Goal: Task Accomplishment & Management: Use online tool/utility

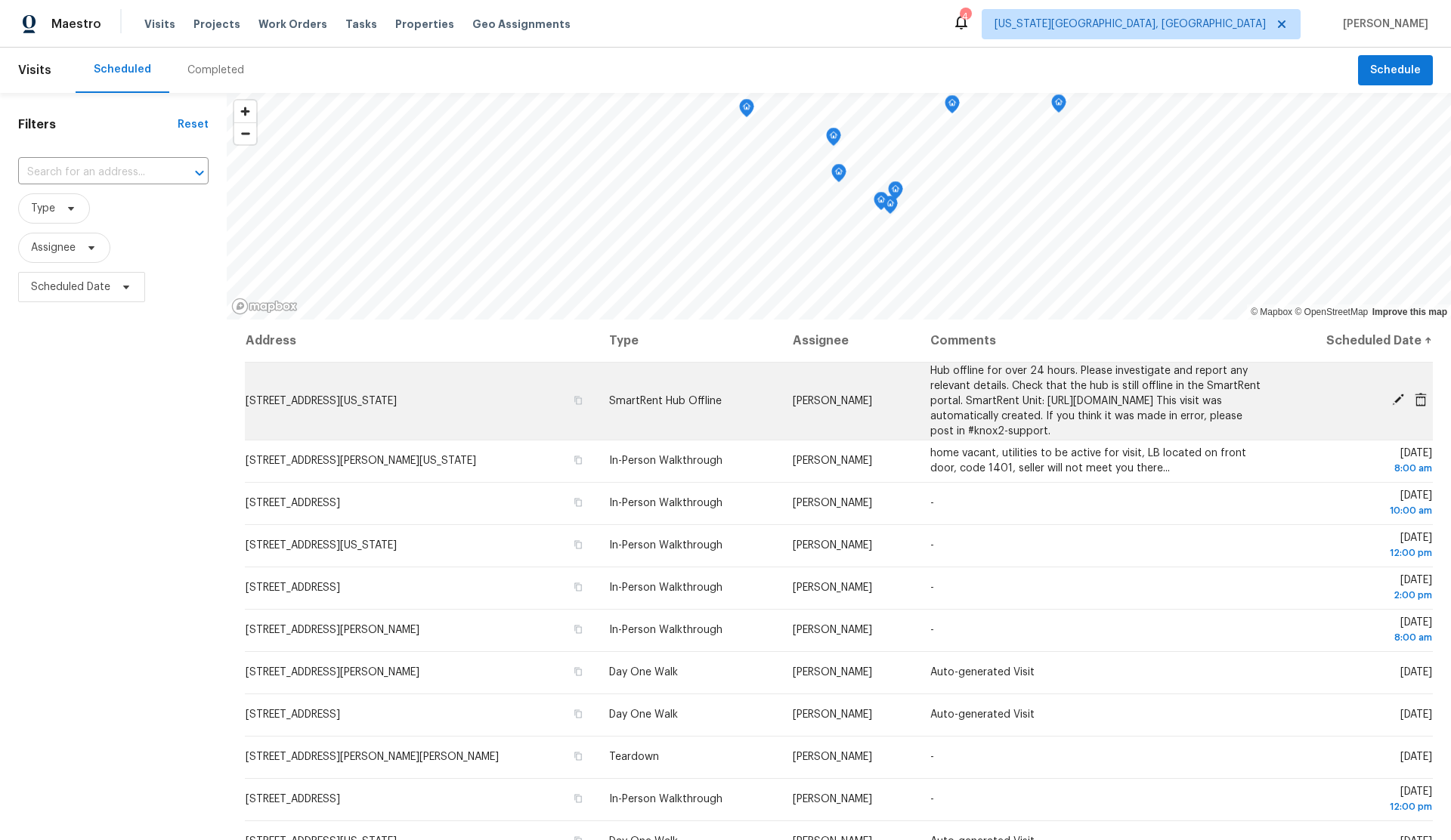
click at [1398, 406] on icon at bounding box center [1397, 399] width 12 height 12
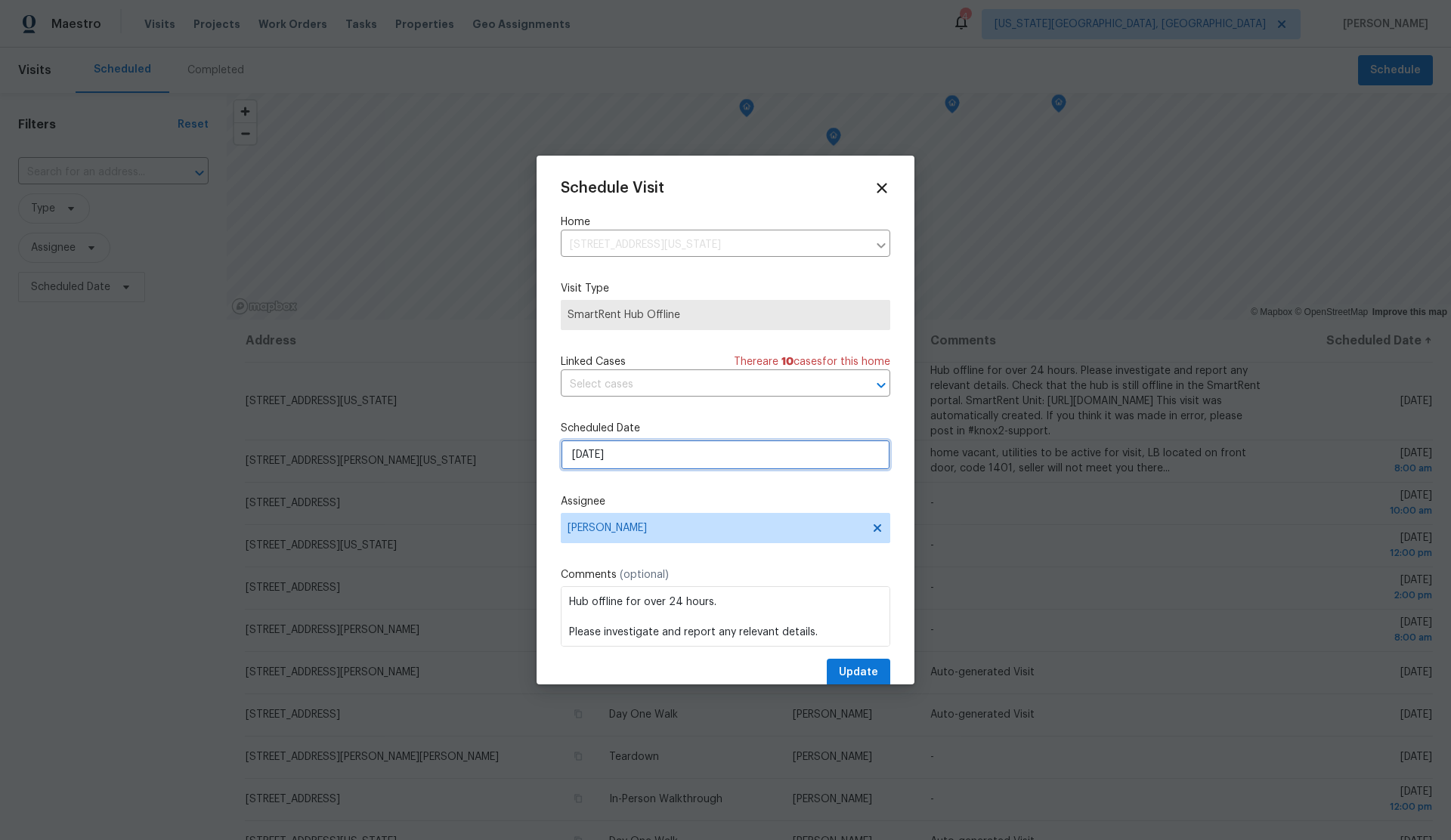
click at [670, 460] on input "10/7/2025" at bounding box center [725, 454] width 329 height 30
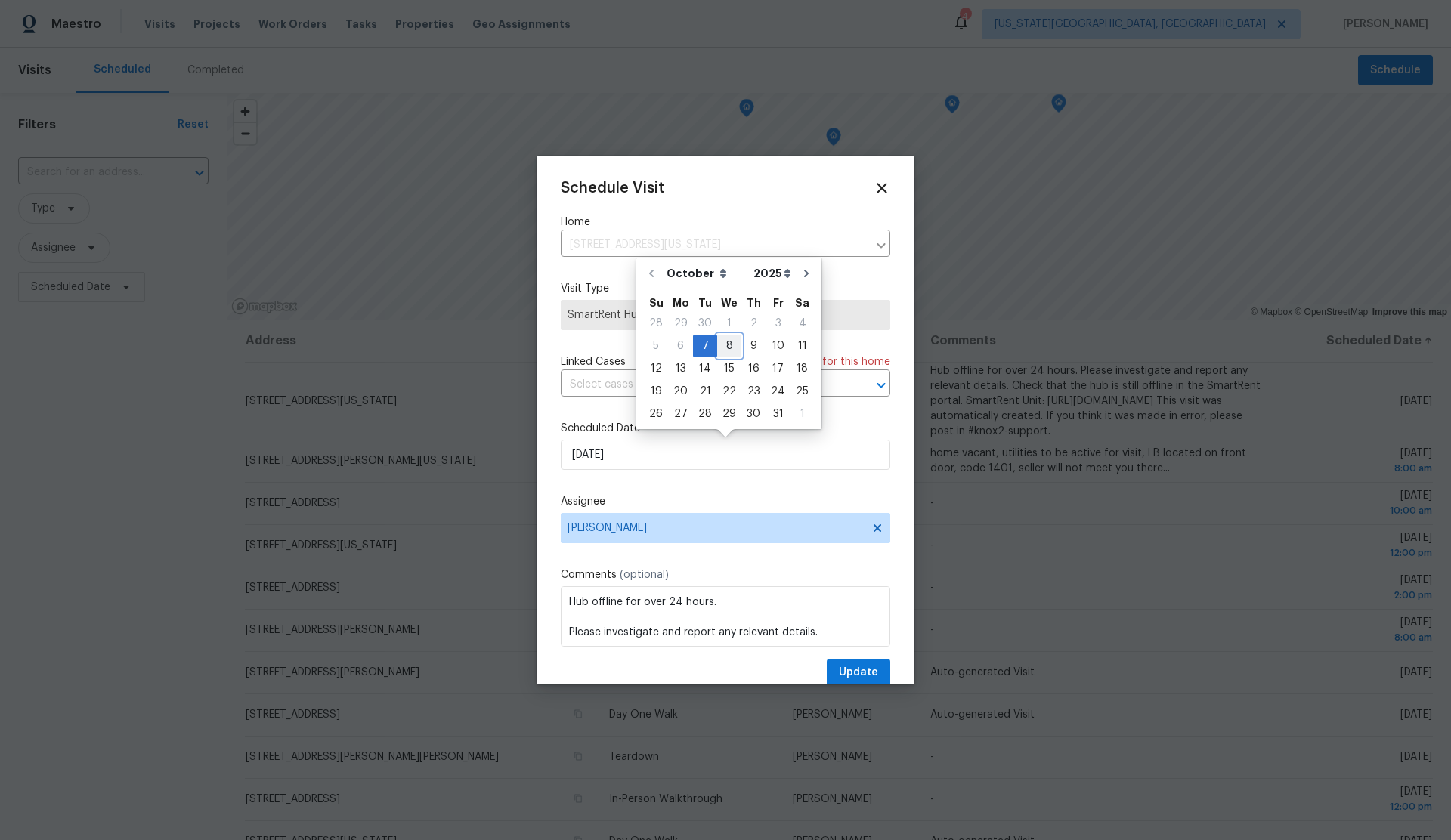
click at [729, 345] on div "8" at bounding box center [729, 345] width 24 height 21
type input "10/8/2025"
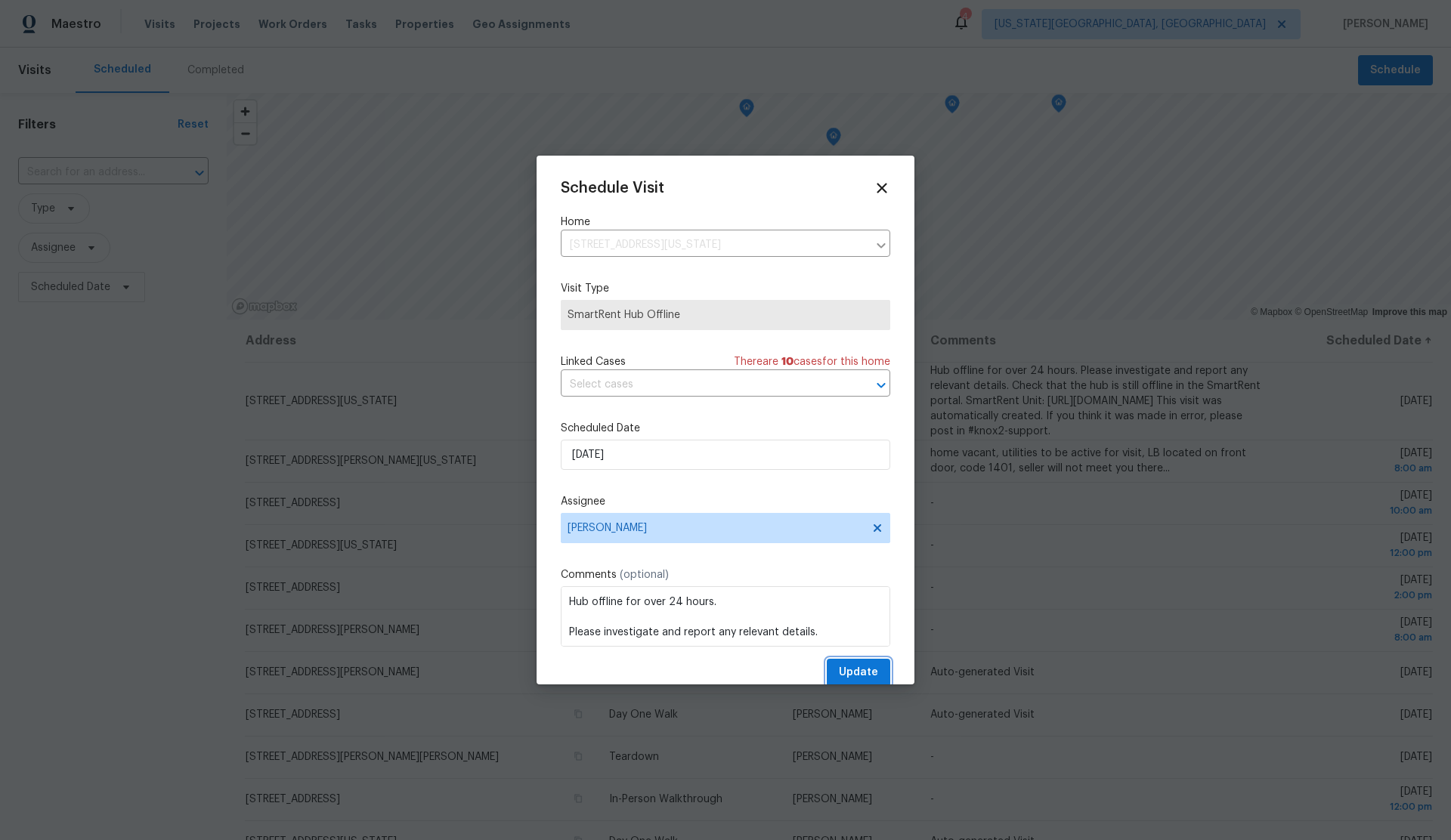
click at [852, 673] on span "Update" at bounding box center [858, 673] width 39 height 19
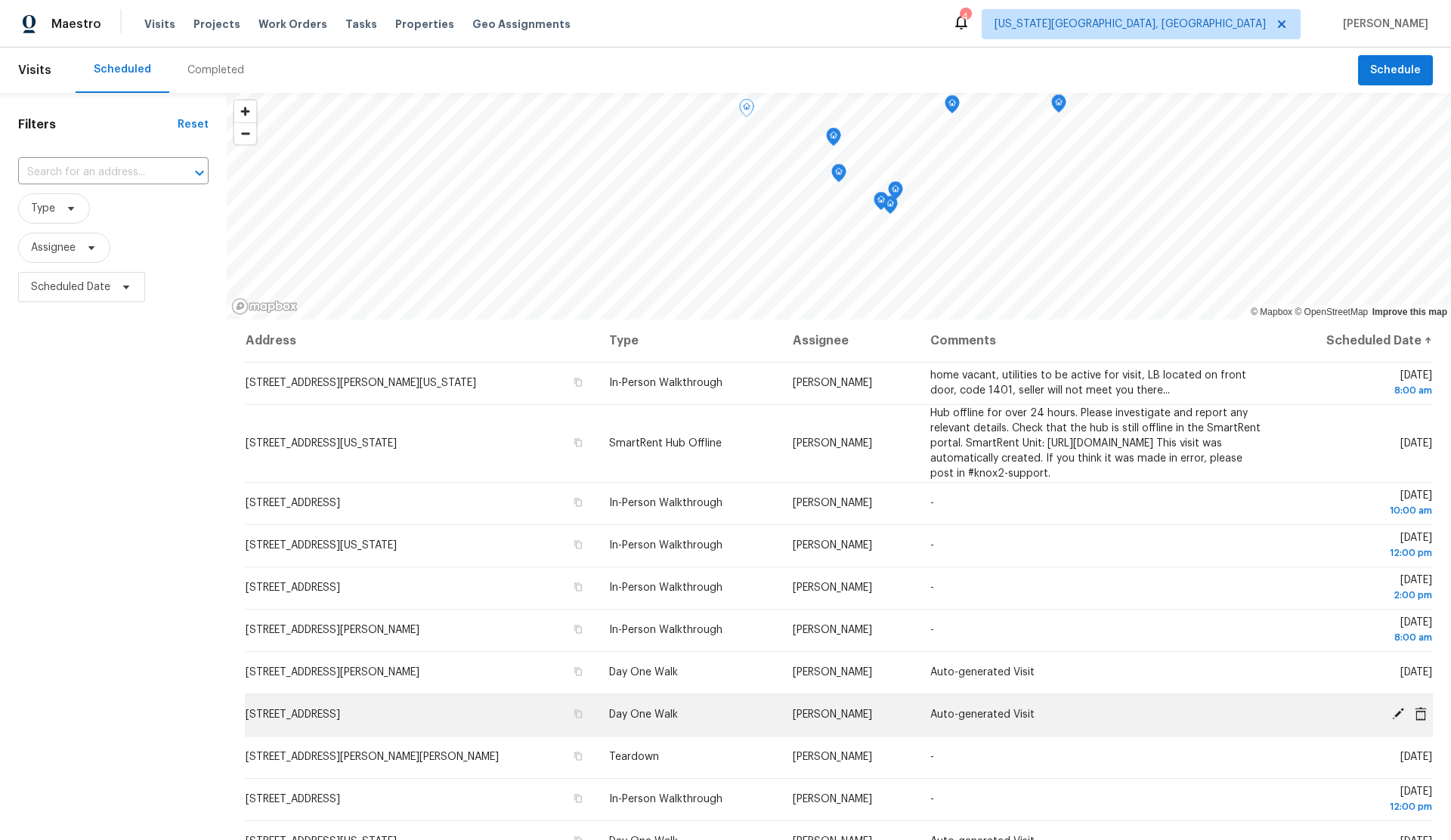
click at [1397, 720] on icon at bounding box center [1397, 713] width 12 height 12
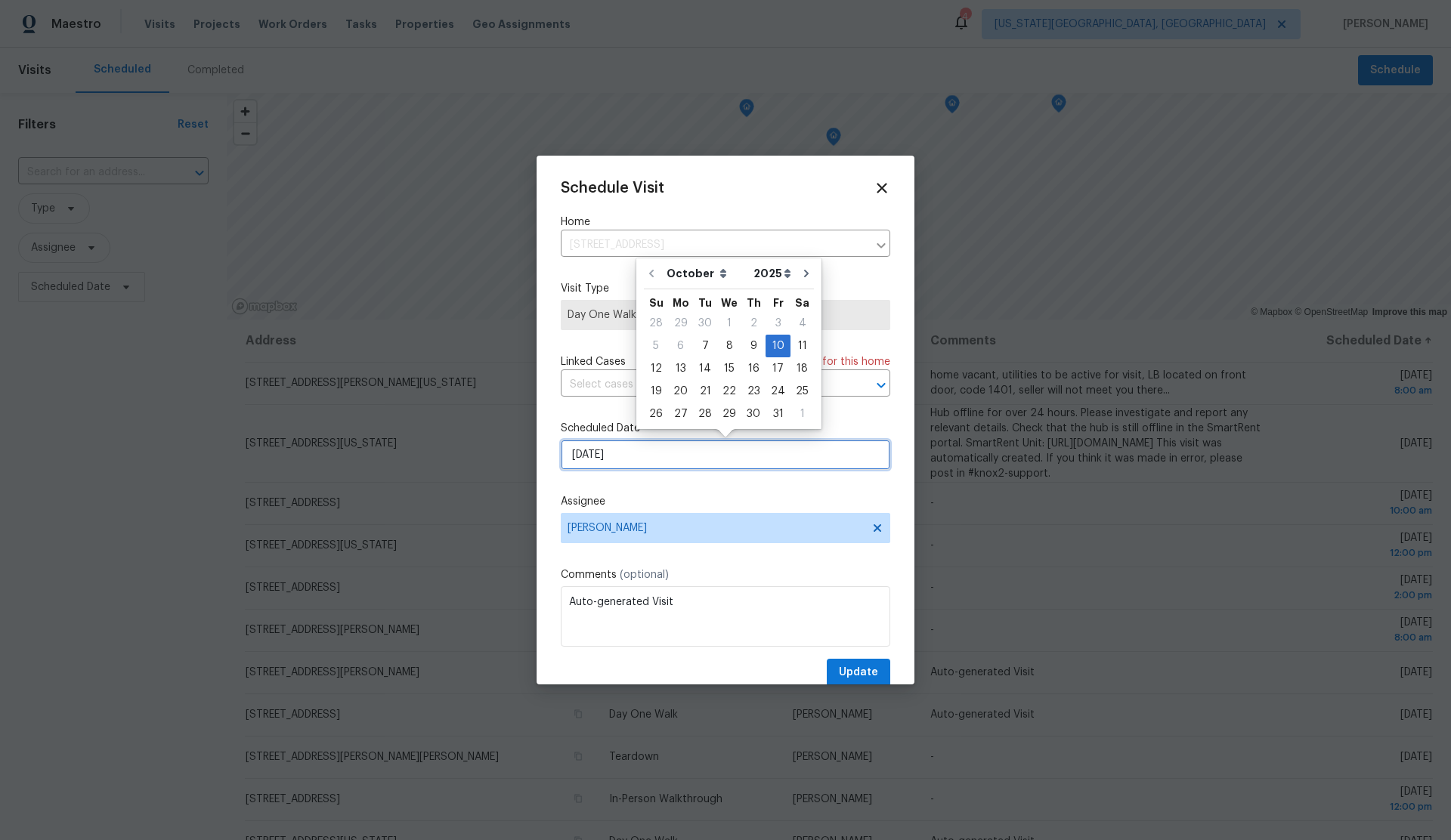
click at [647, 463] on input "10/10/2025" at bounding box center [725, 454] width 329 height 30
click at [706, 345] on div "7" at bounding box center [704, 345] width 24 height 21
type input "10/7/2025"
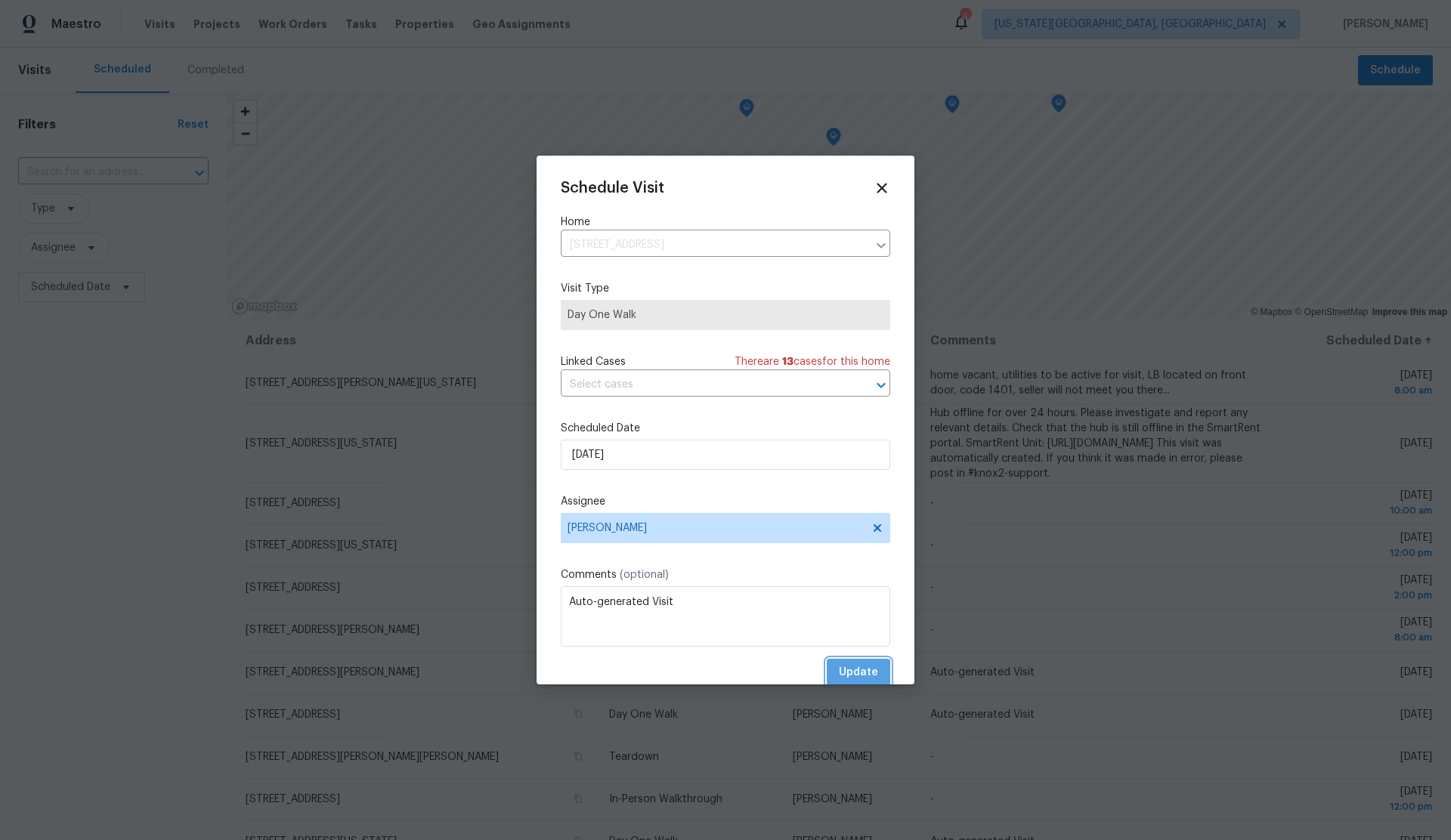
click at [862, 670] on span "Update" at bounding box center [858, 673] width 39 height 19
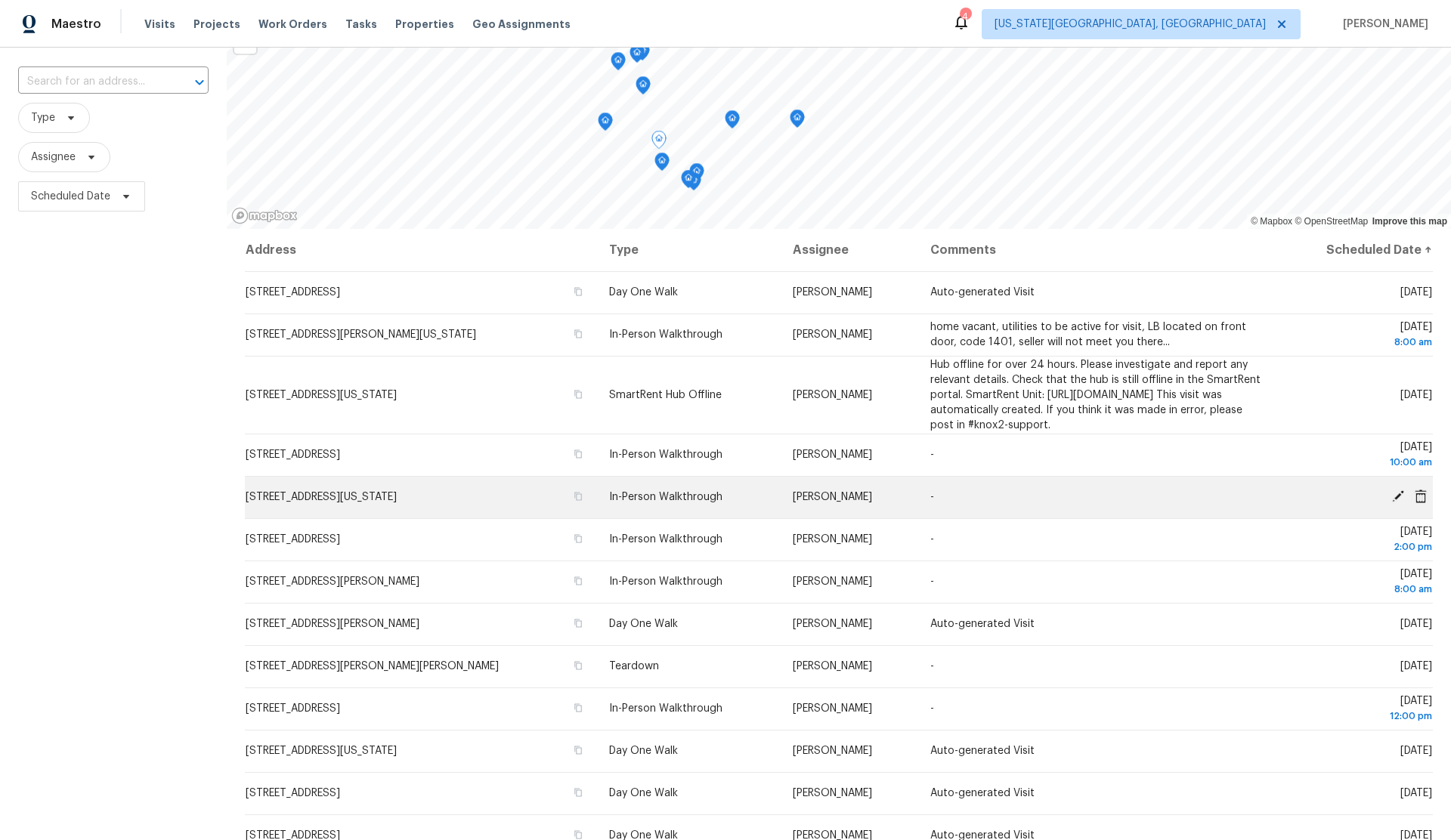
scroll to position [96, 0]
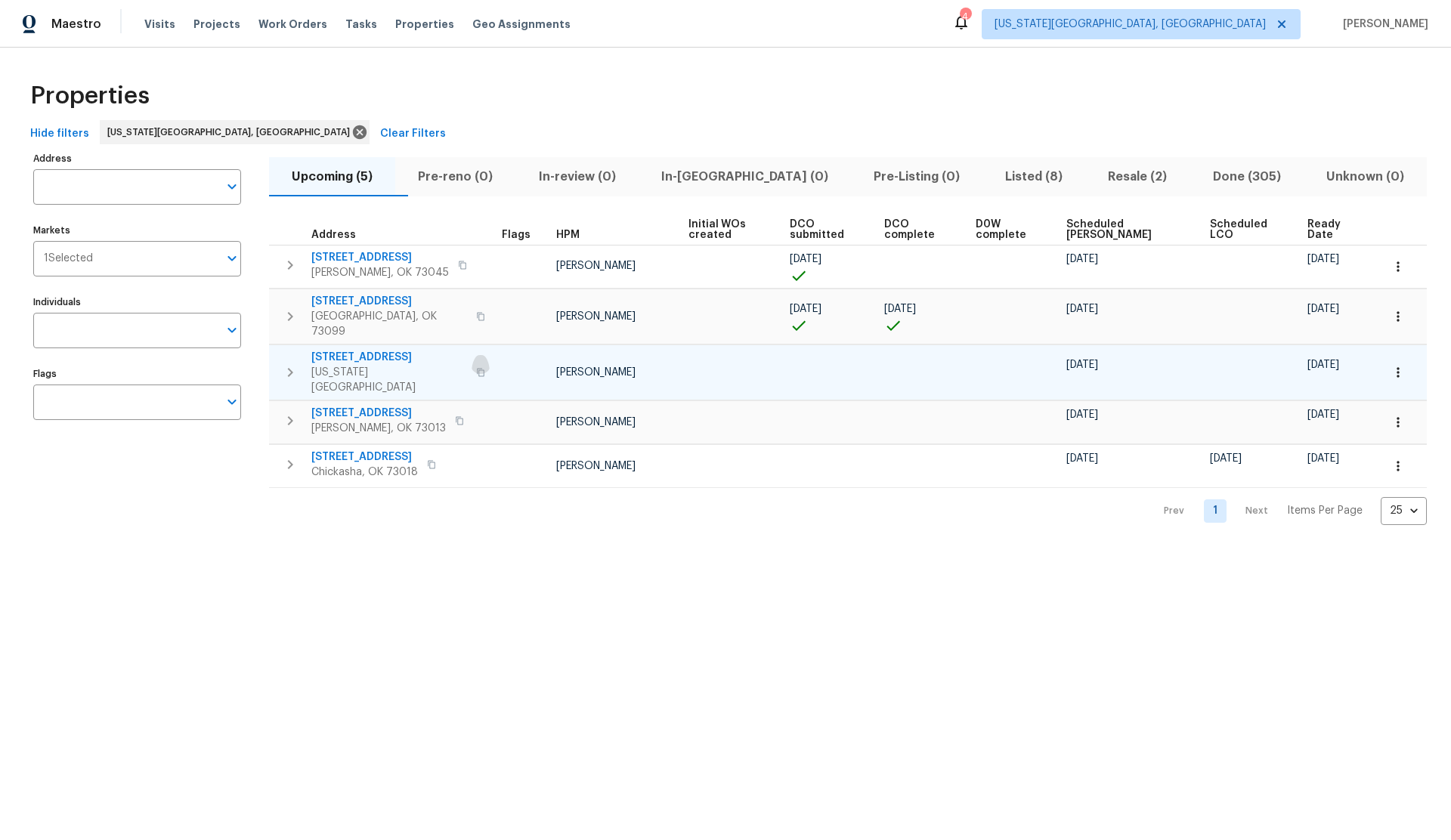
click at [476, 368] on icon "button" at bounding box center [481, 373] width 9 height 9
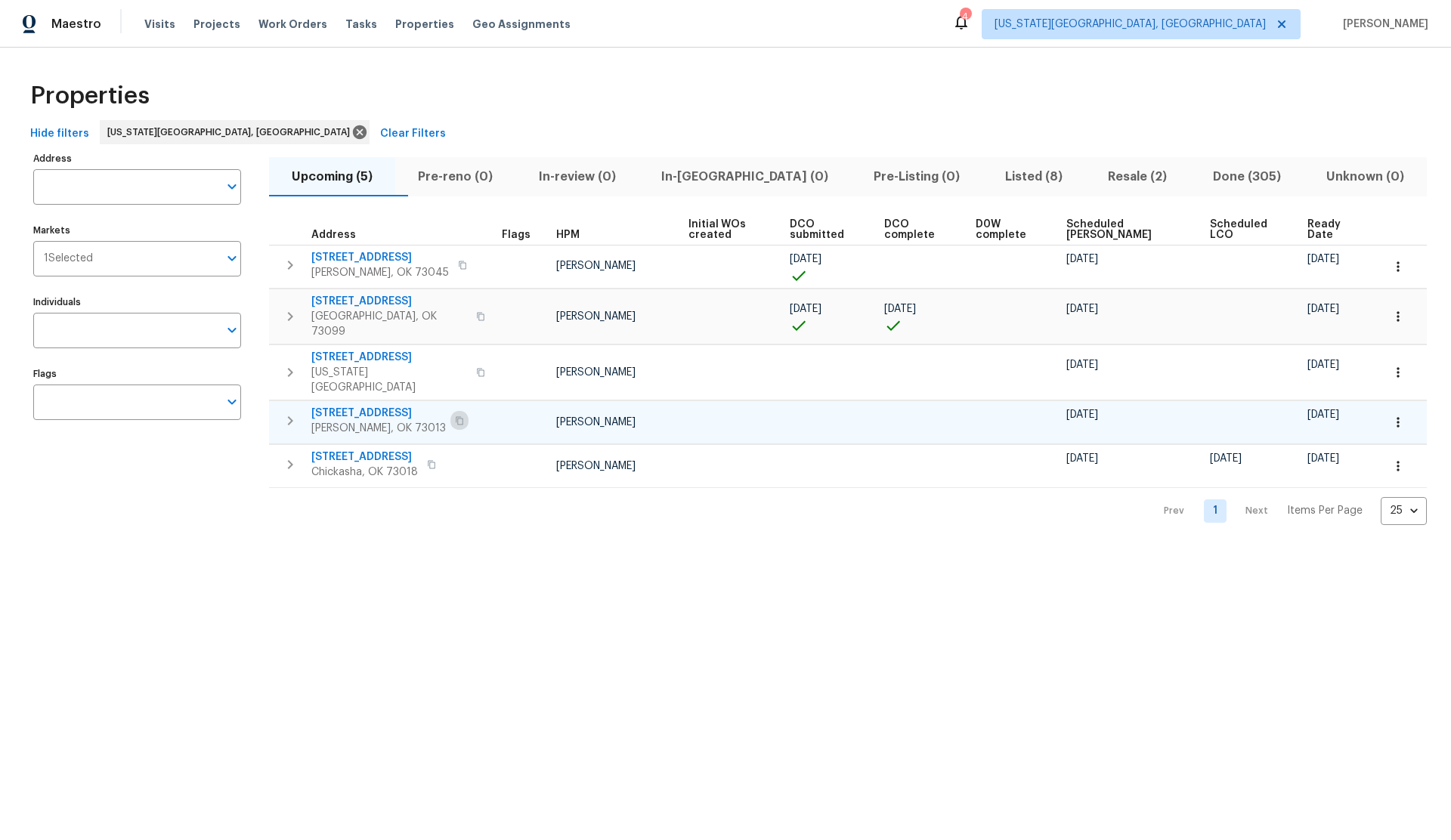
click at [455, 416] on icon "button" at bounding box center [460, 421] width 9 height 9
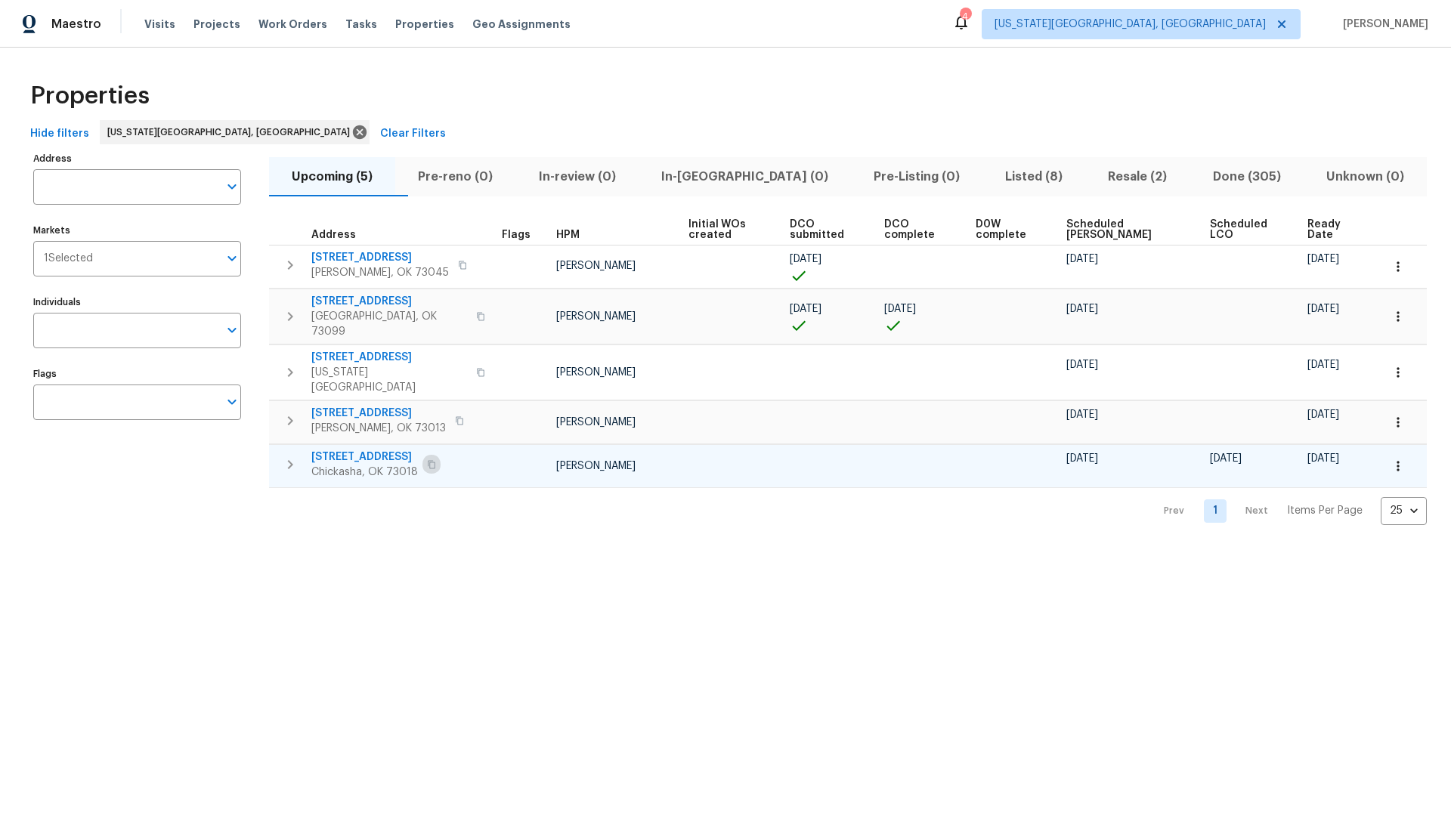
click at [432, 460] on icon "button" at bounding box center [432, 464] width 8 height 9
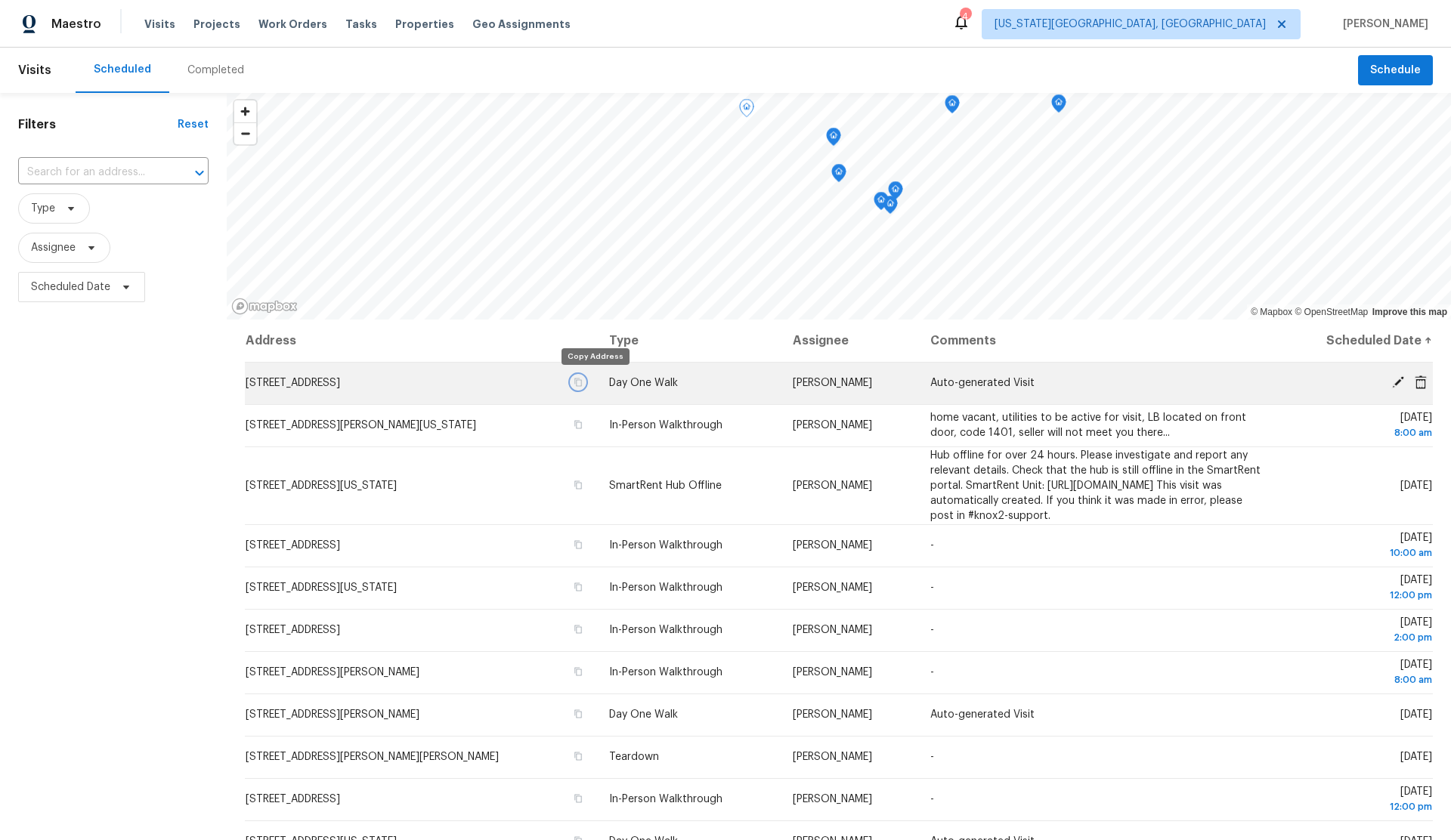
click at [582, 380] on icon "button" at bounding box center [579, 382] width 9 height 9
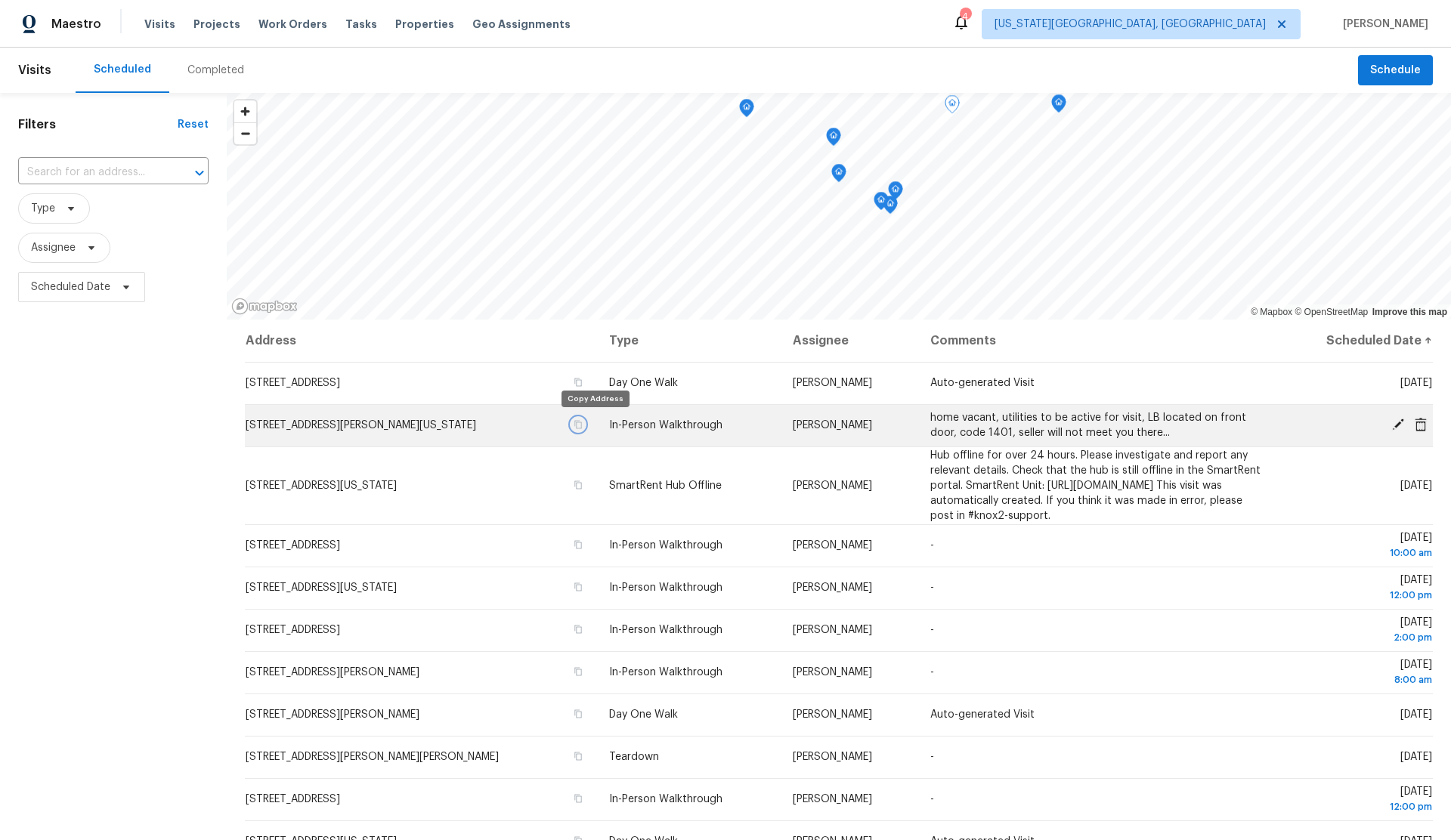
click at [582, 424] on icon "button" at bounding box center [579, 424] width 9 height 9
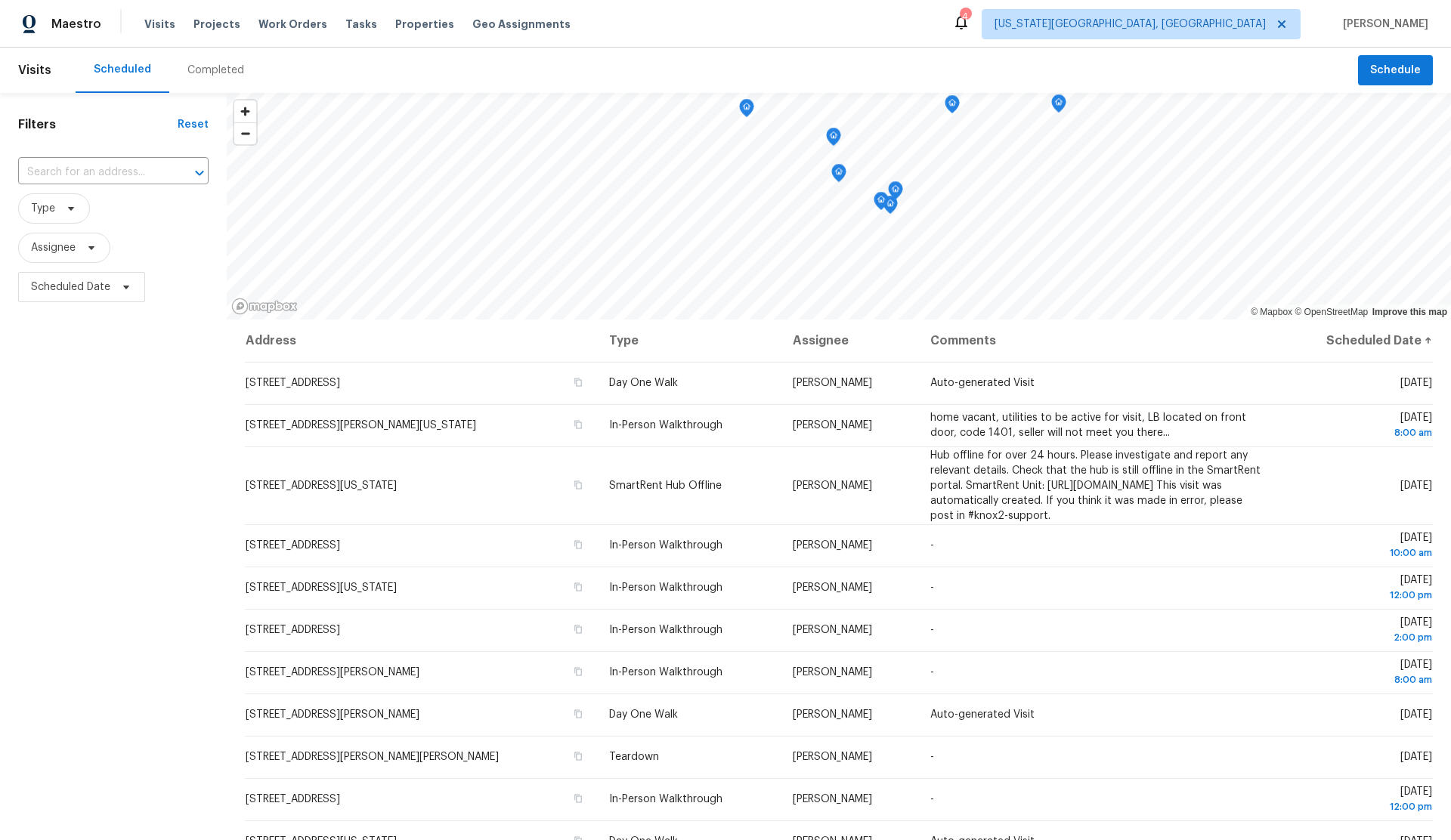
click at [118, 478] on div "Filters Reset ​ Type Assignee Scheduled Date" at bounding box center [113, 542] width 227 height 899
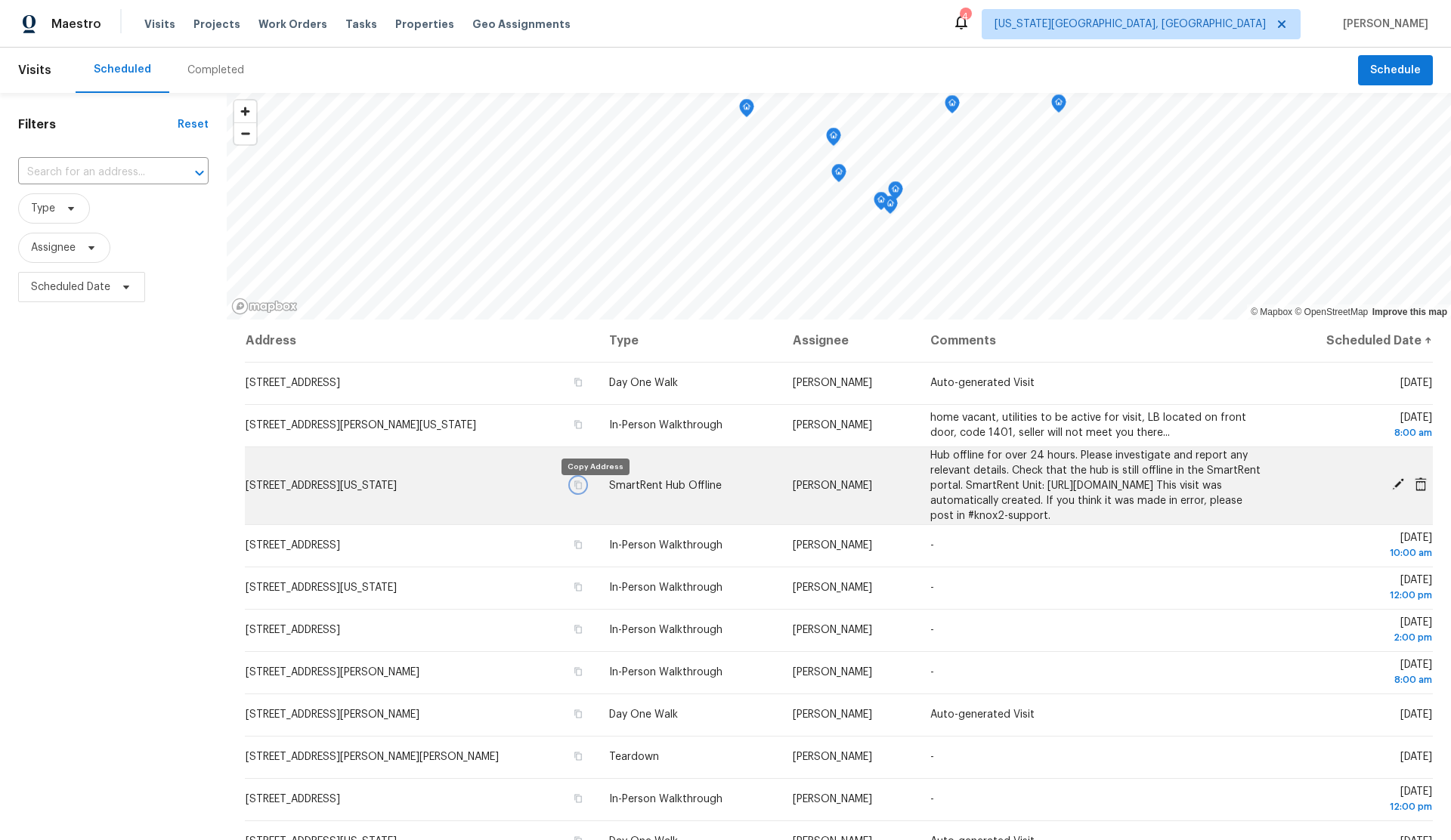
scroll to position [5, 0]
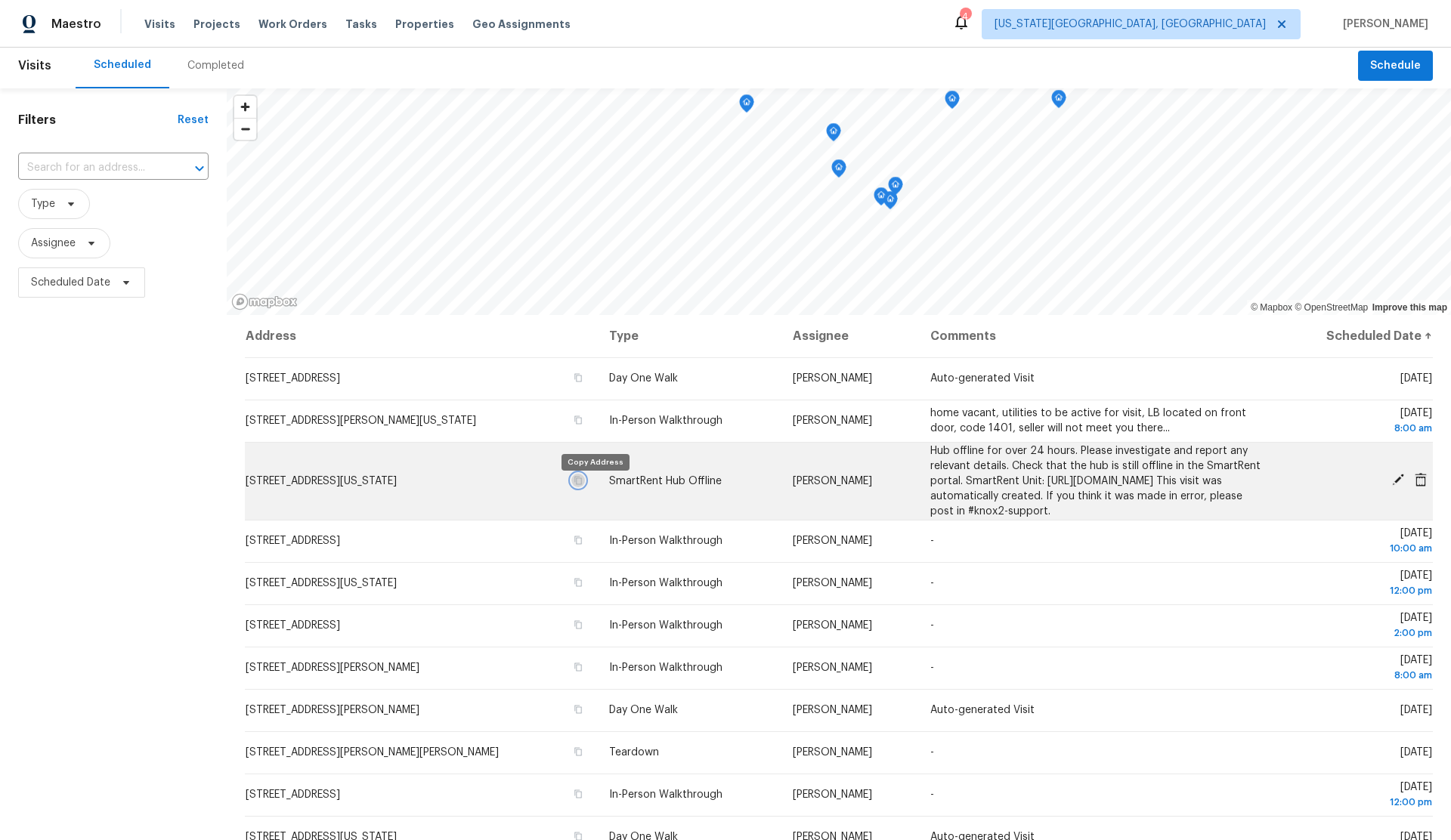
drag, startPoint x: 595, startPoint y: 492, endPoint x: 35, endPoint y: 549, distance: 562.9
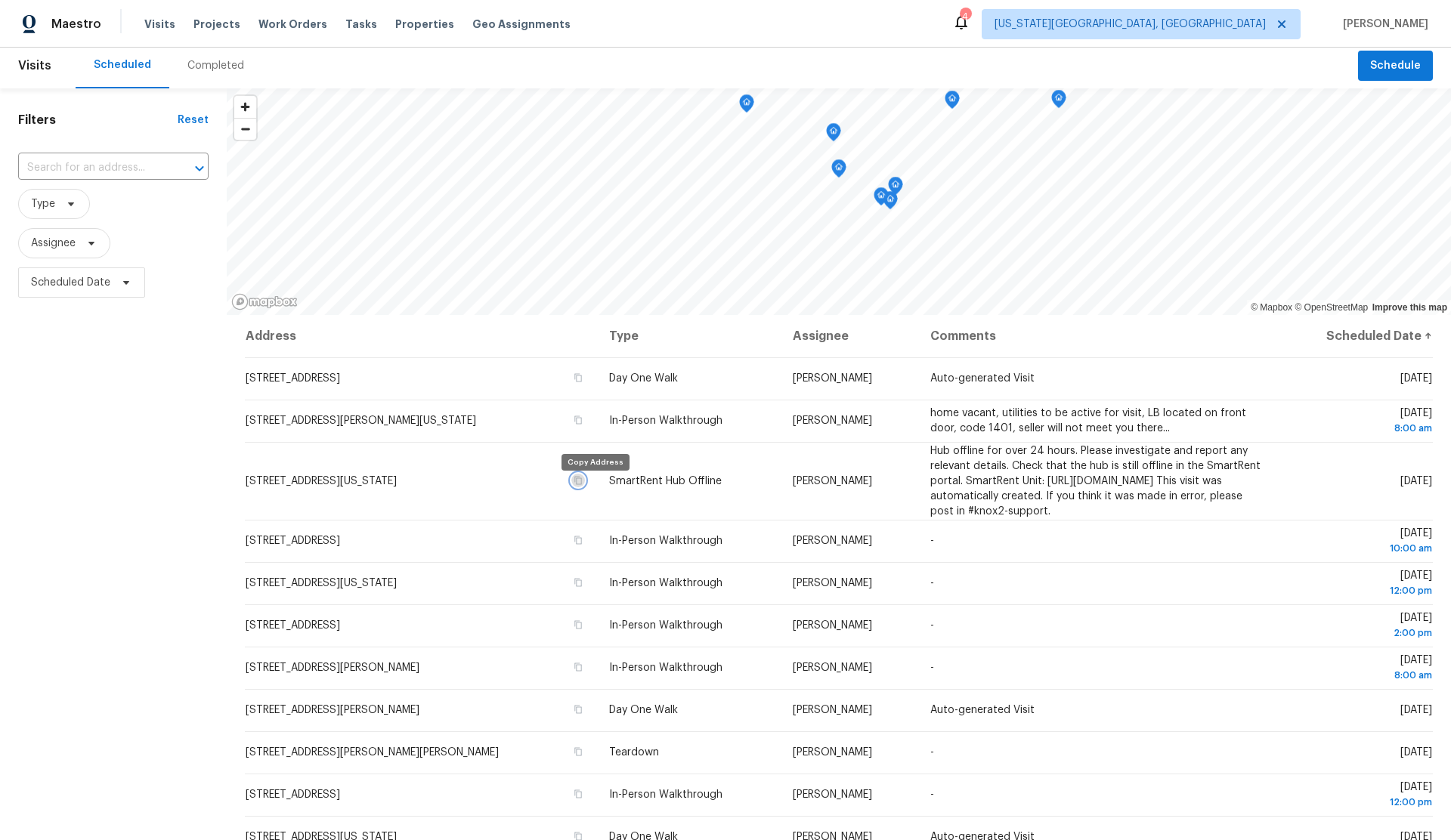
click at [585, 487] on button "button" at bounding box center [578, 480] width 13 height 13
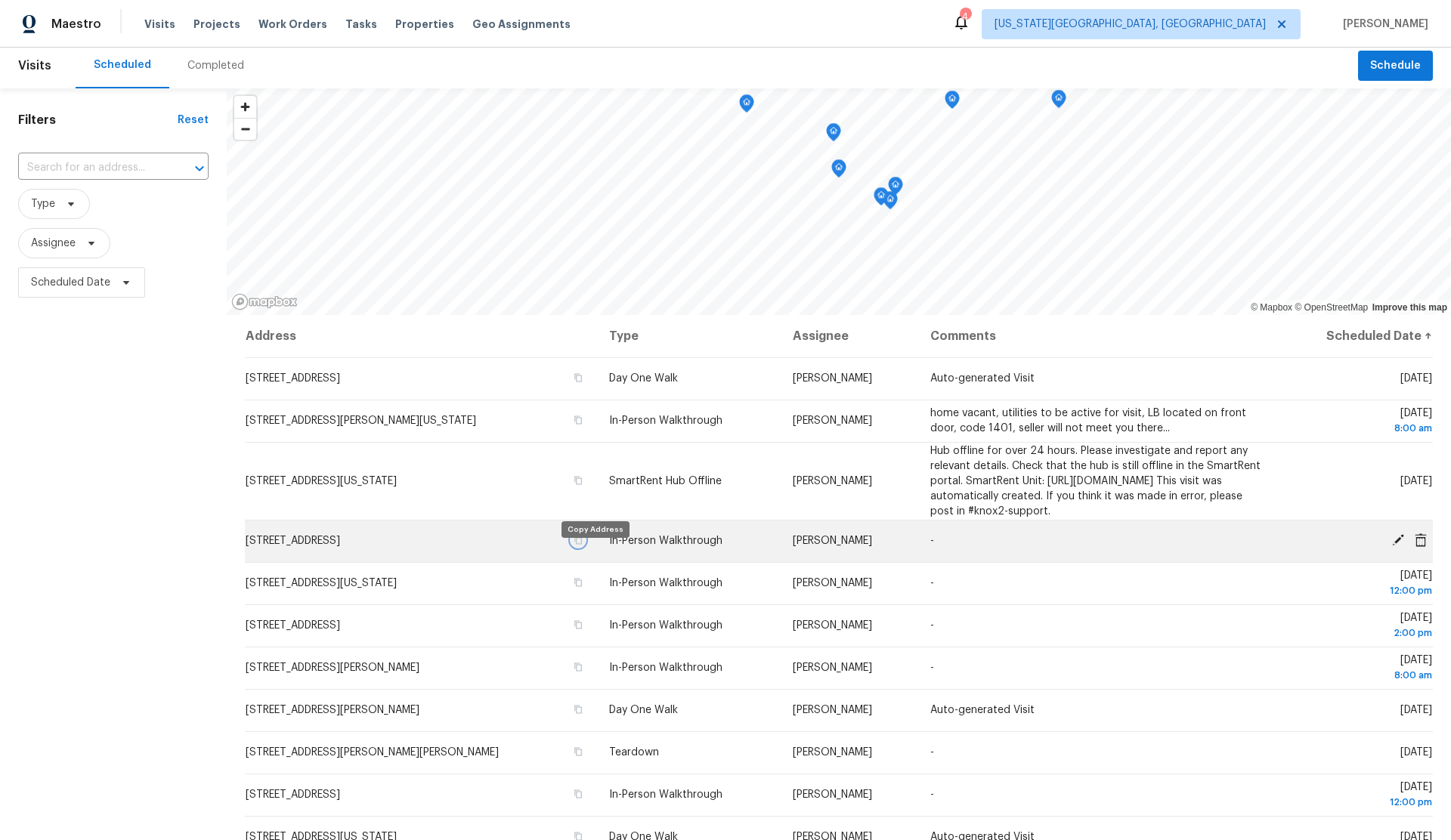
click at [582, 545] on icon "button" at bounding box center [579, 540] width 8 height 9
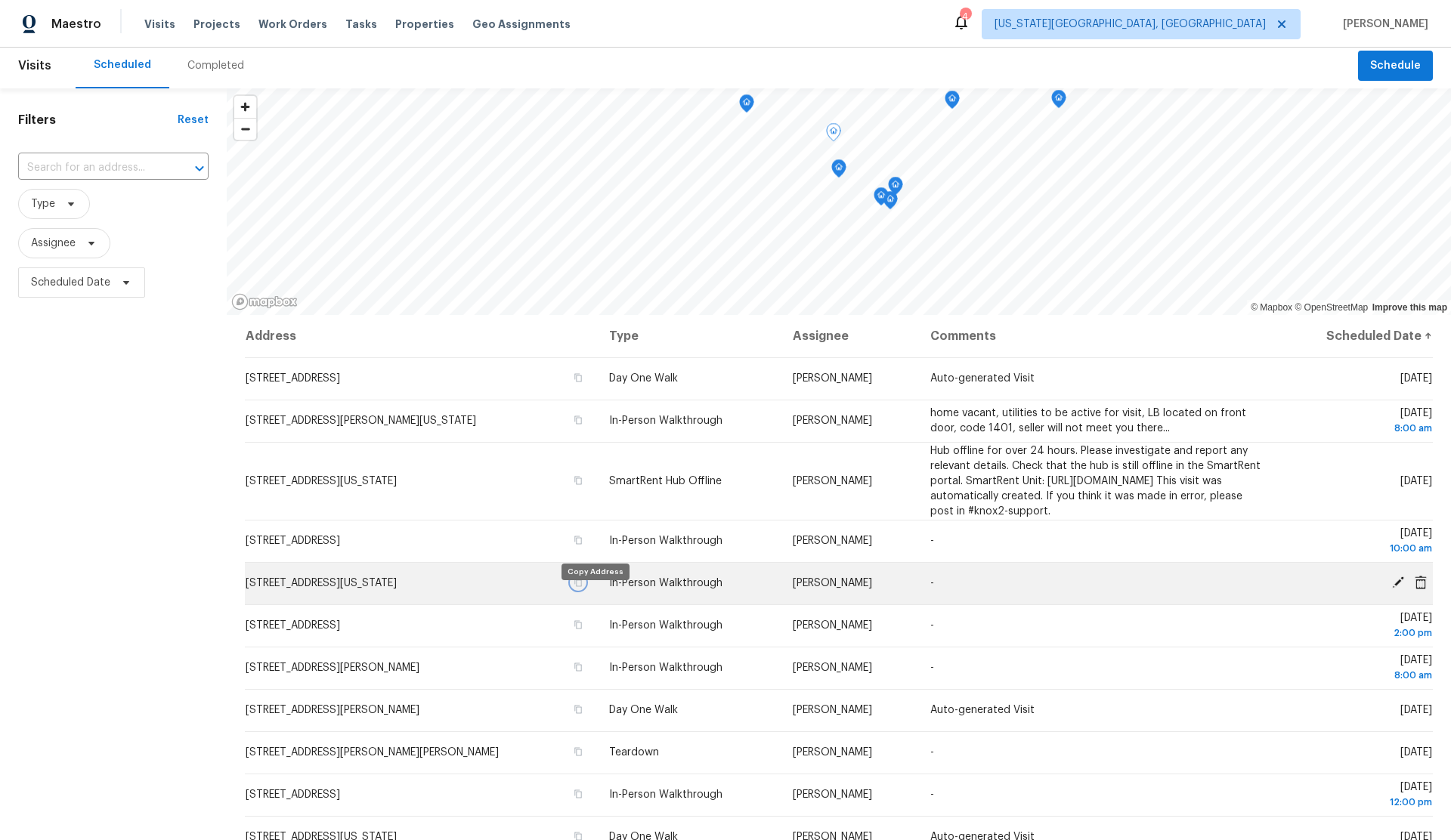
click at [582, 587] on icon "button" at bounding box center [579, 582] width 8 height 9
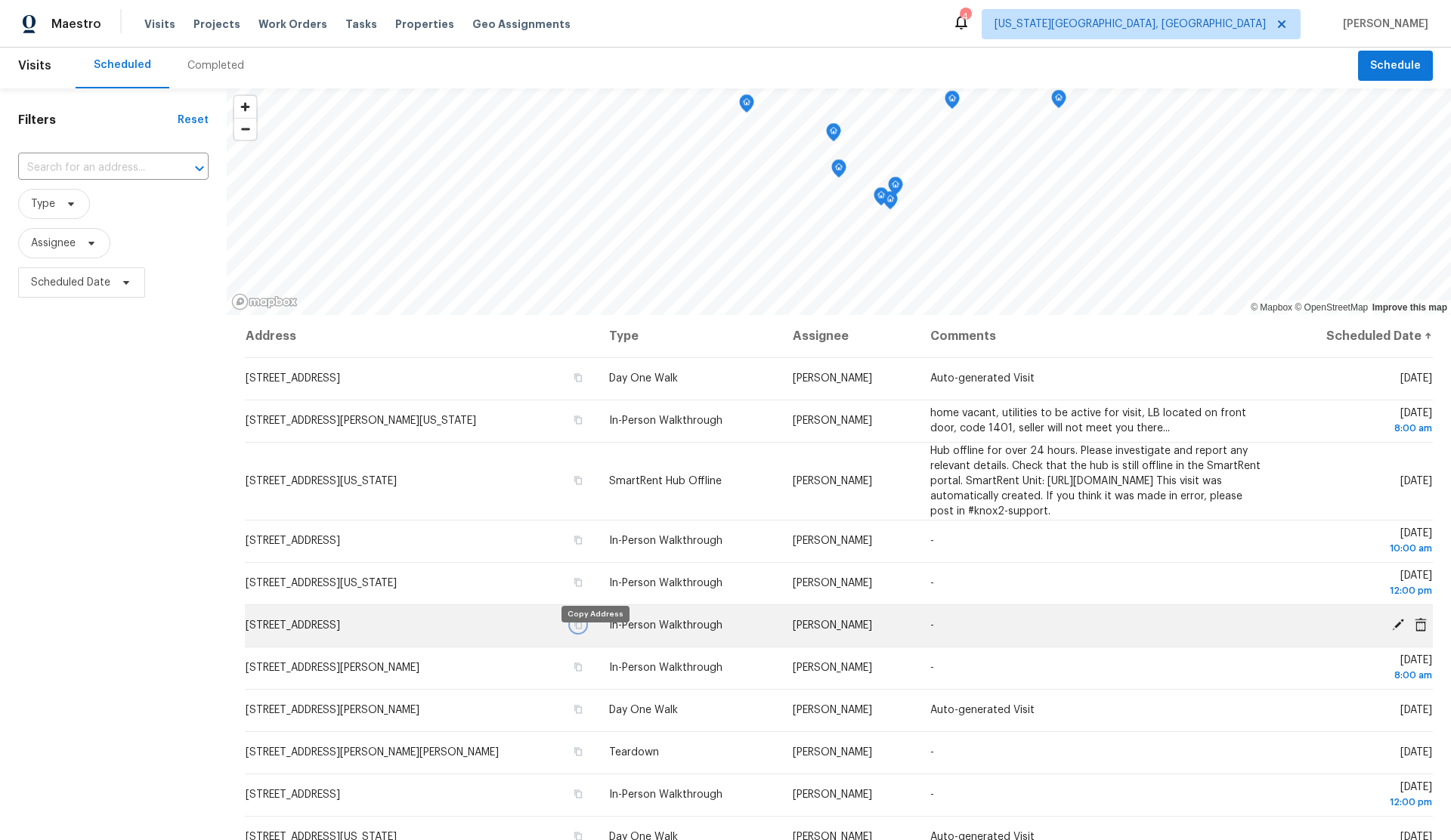
click at [582, 629] on icon "button" at bounding box center [579, 624] width 9 height 9
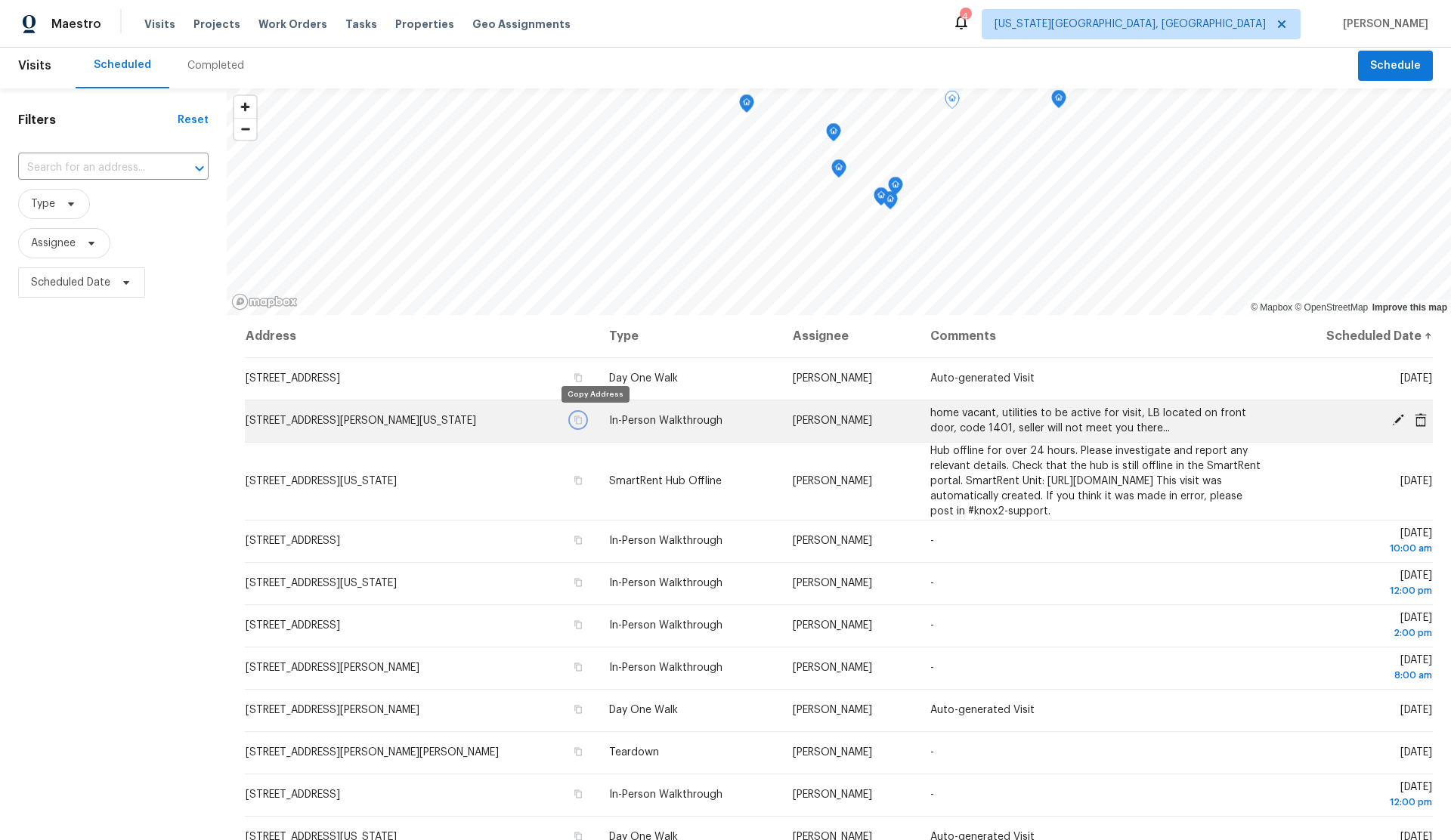
click at [582, 417] on icon "button" at bounding box center [579, 420] width 8 height 9
click at [582, 418] on icon "button" at bounding box center [579, 420] width 9 height 9
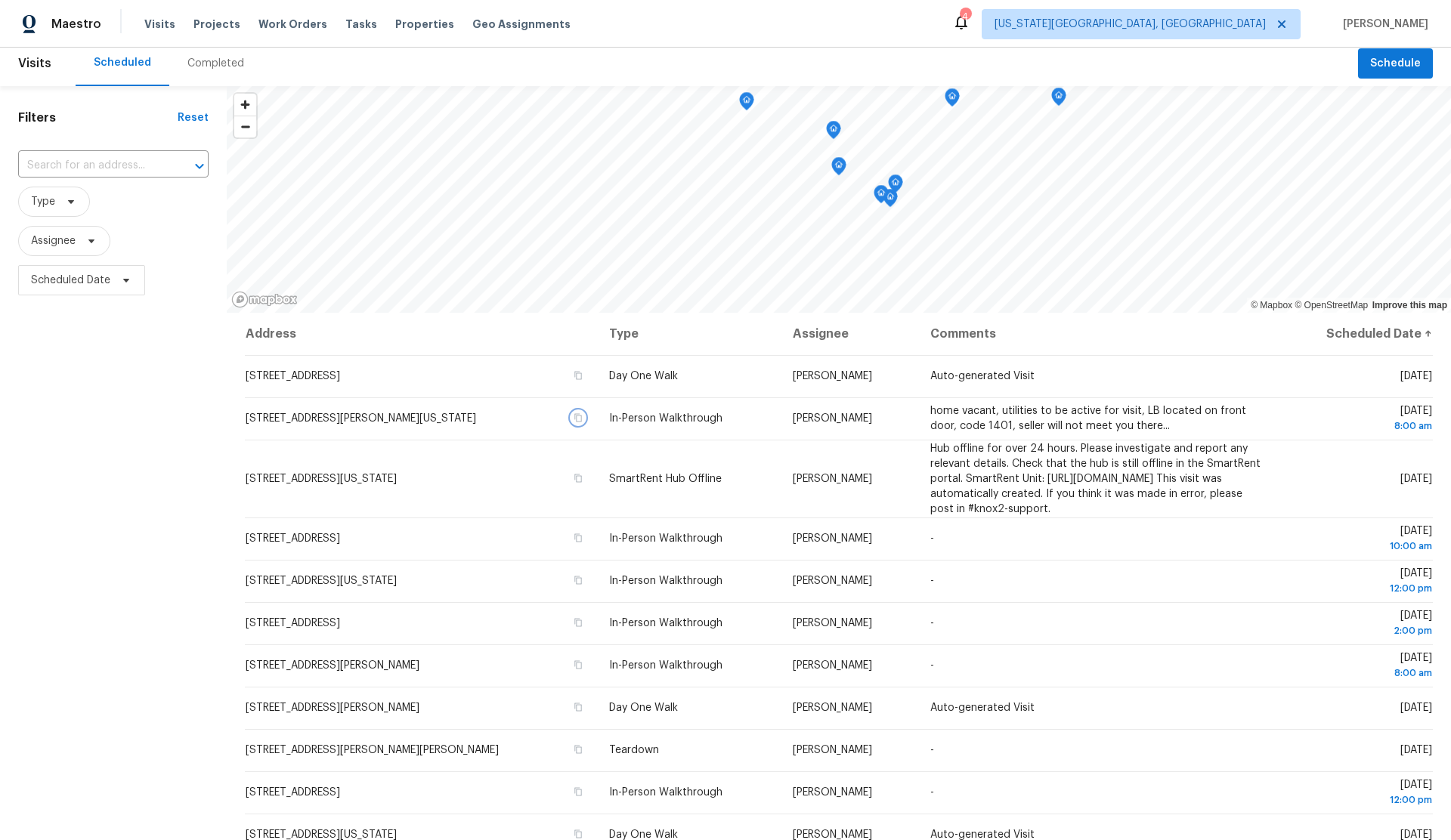
scroll to position [7, 0]
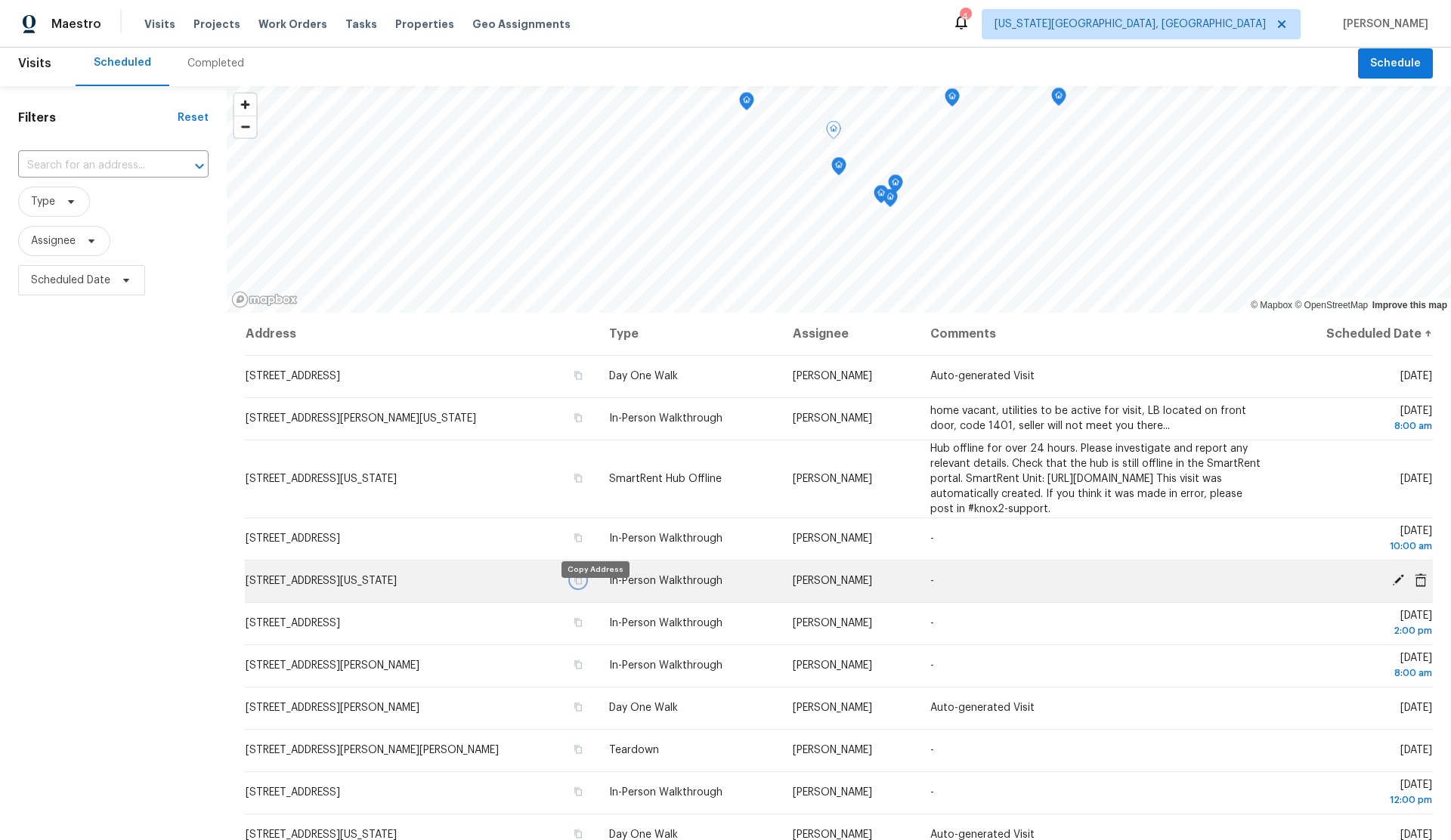
click at [582, 584] on icon "button" at bounding box center [579, 580] width 8 height 9
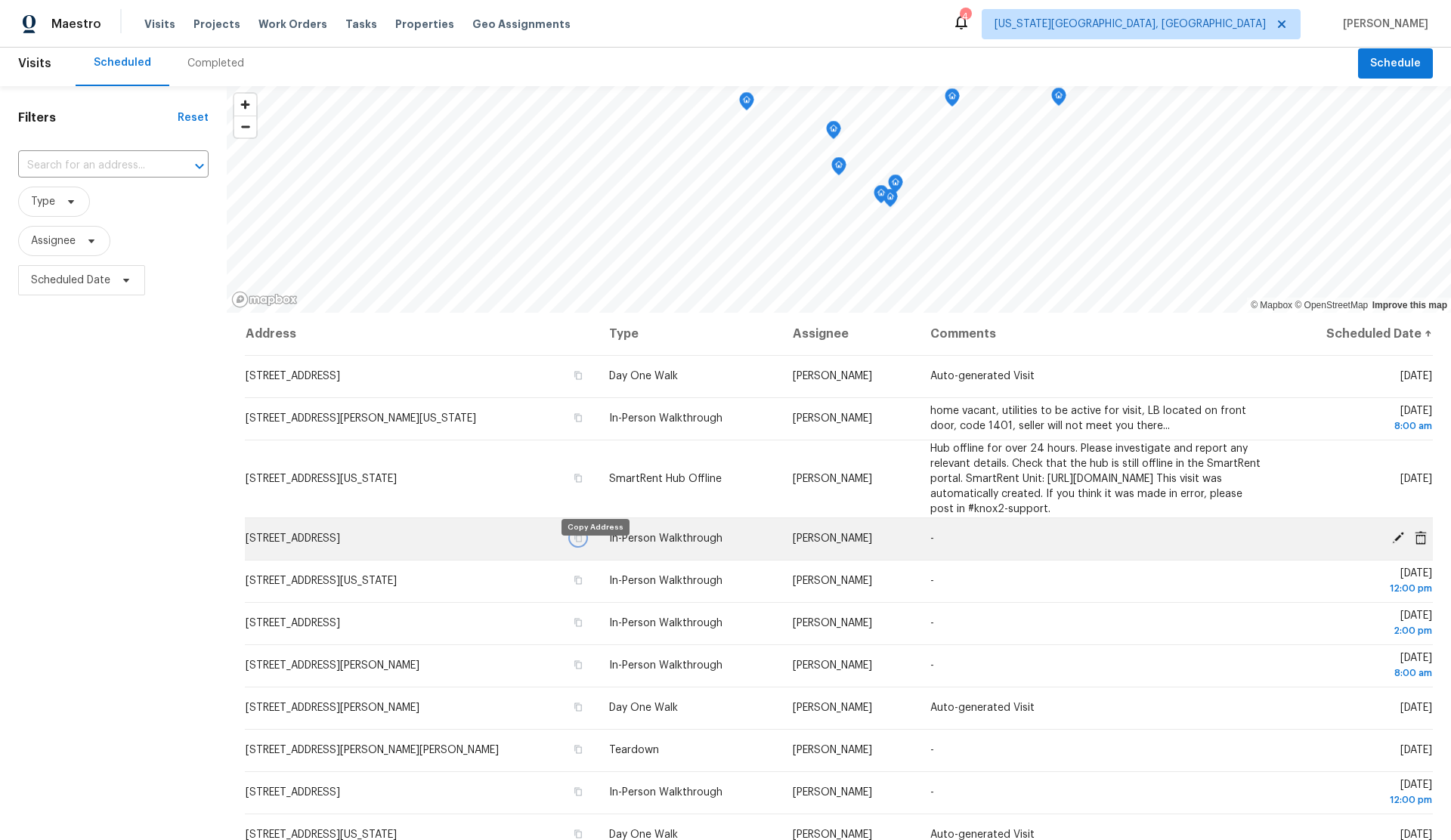
click at [582, 542] on icon "button" at bounding box center [579, 538] width 9 height 9
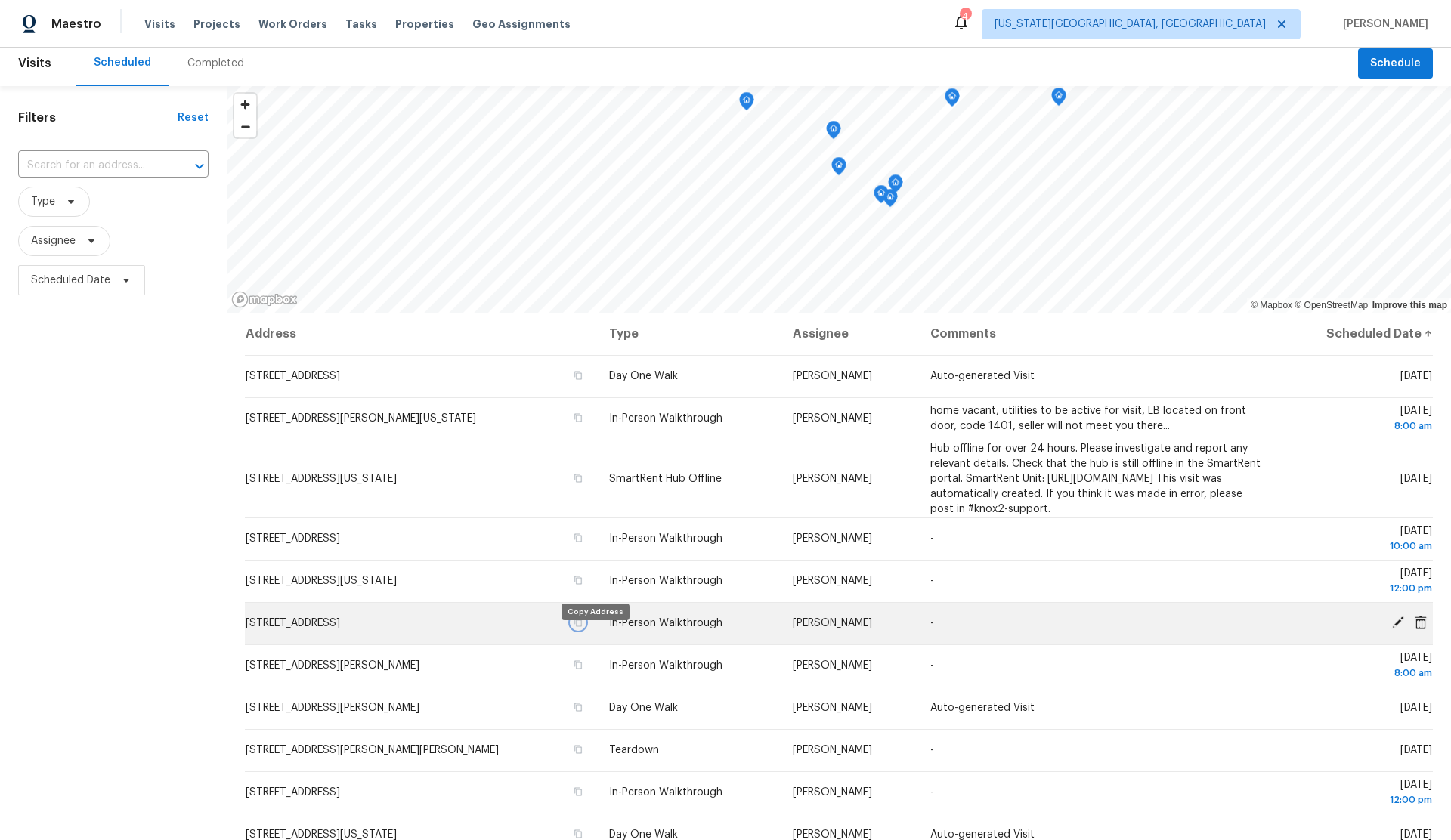
click at [582, 627] on icon "button" at bounding box center [579, 623] width 8 height 9
